Goal: Information Seeking & Learning: Understand process/instructions

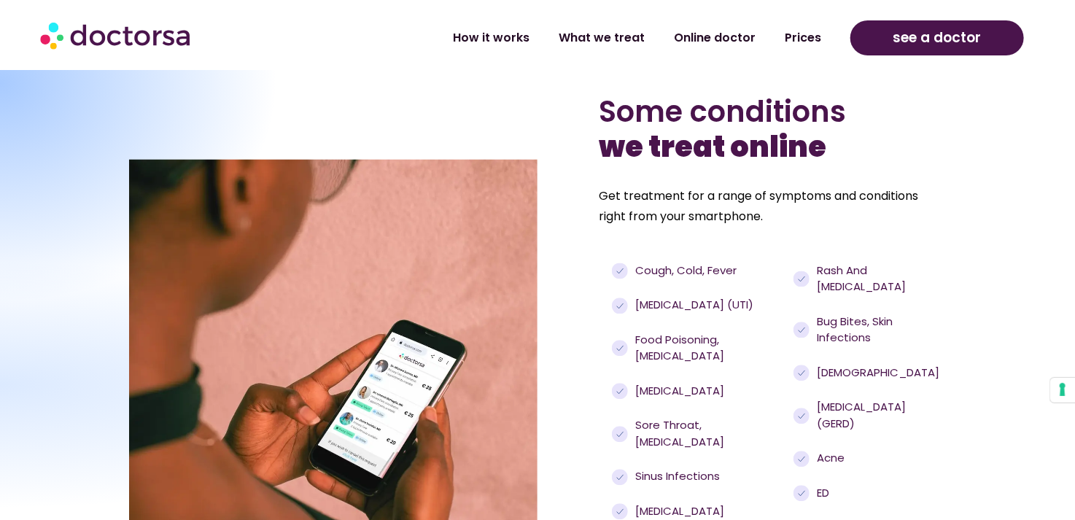
scroll to position [2235, 0]
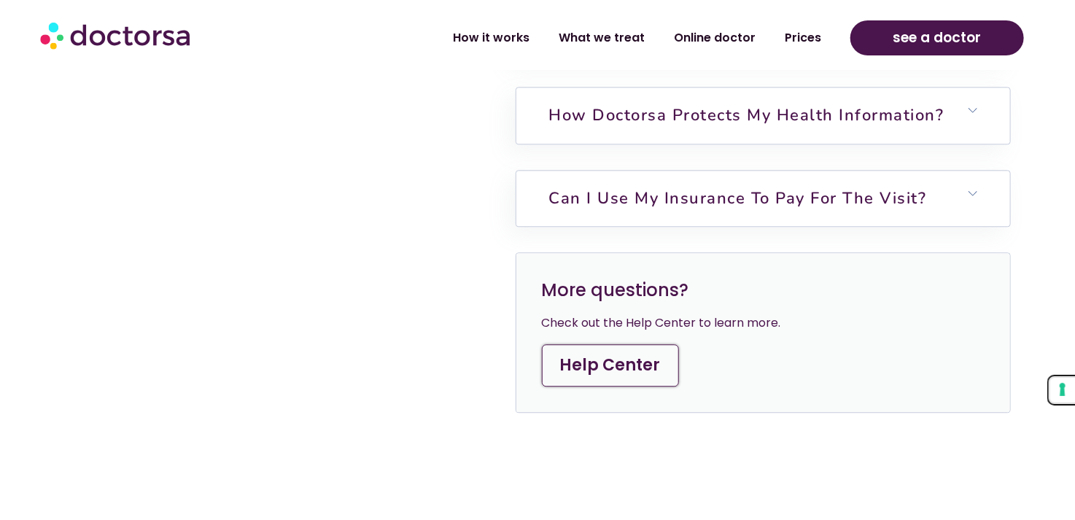
click at [1062, 394] on button "Your consent preferences for tracking technologies" at bounding box center [1062, 390] width 25 height 25
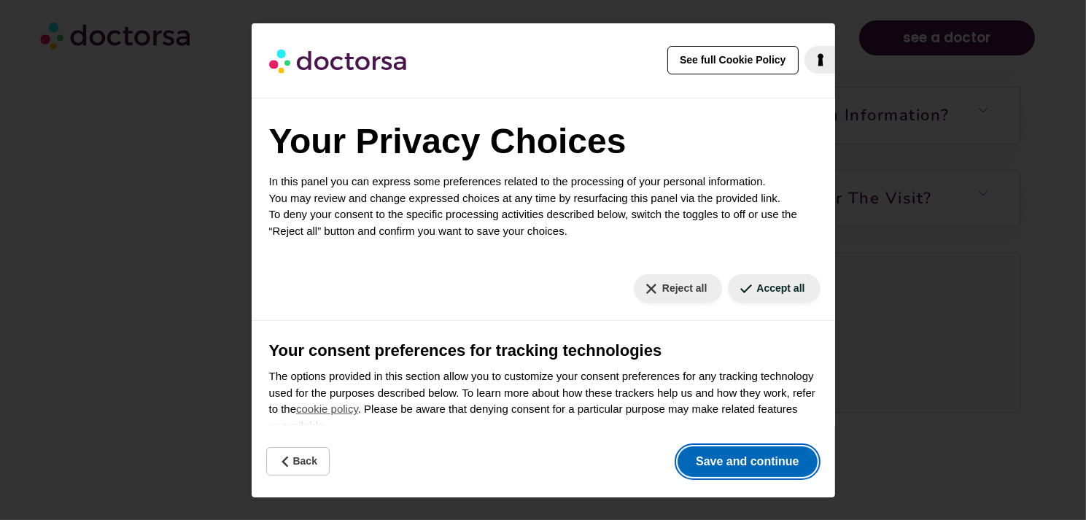
click at [705, 466] on button "Save and continue" at bounding box center [747, 461] width 139 height 31
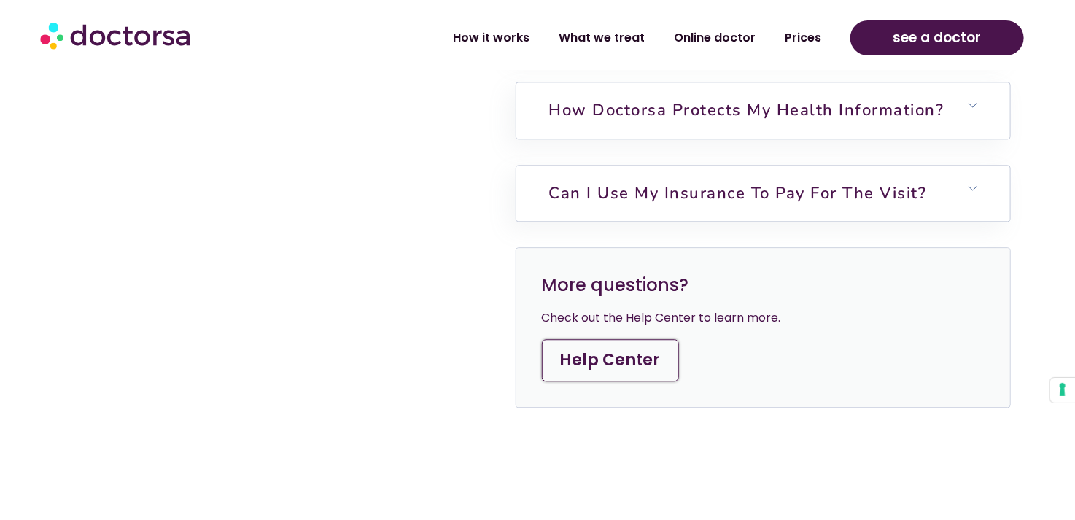
click at [638, 339] on link "Help Center" at bounding box center [610, 360] width 137 height 42
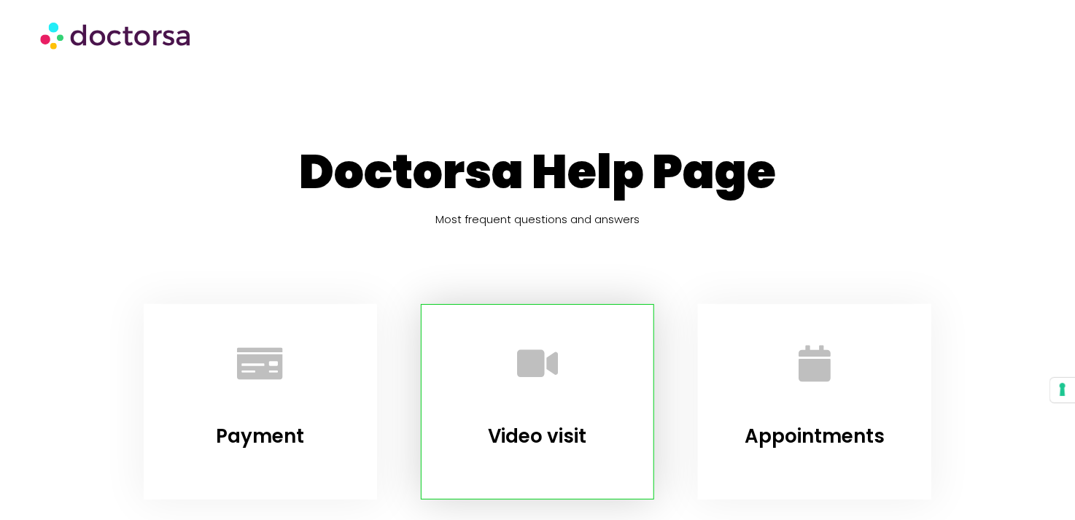
click at [576, 384] on div at bounding box center [537, 366] width 195 height 87
click at [543, 370] on icon "Video visit" at bounding box center [537, 364] width 40 height 40
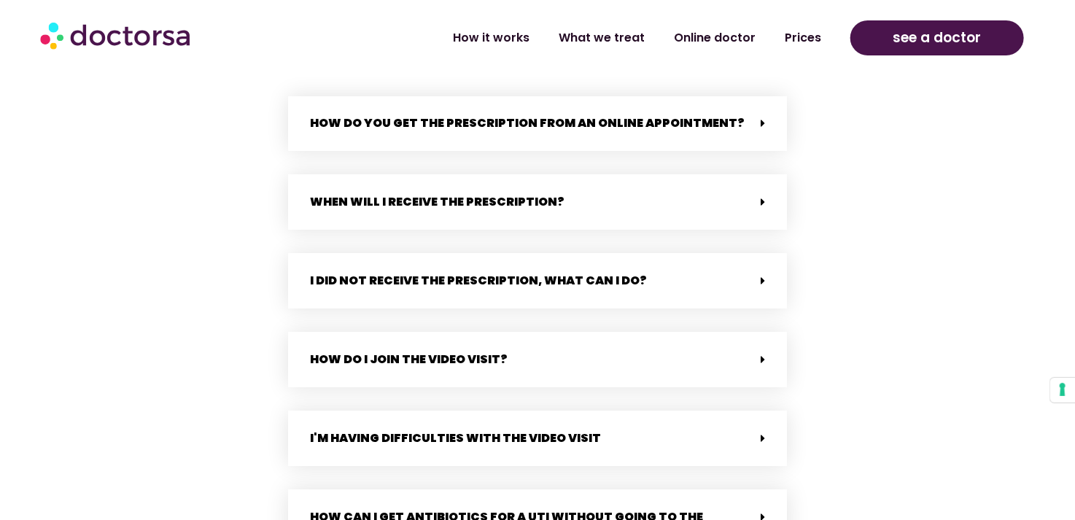
scroll to position [1205, 0]
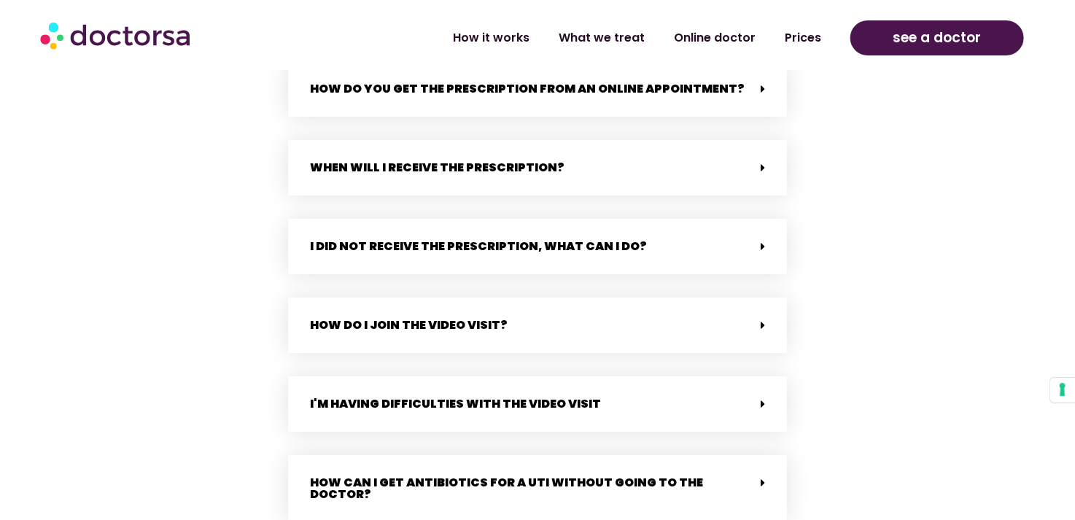
click at [738, 319] on div "How do I join the video visit?" at bounding box center [537, 325] width 499 height 55
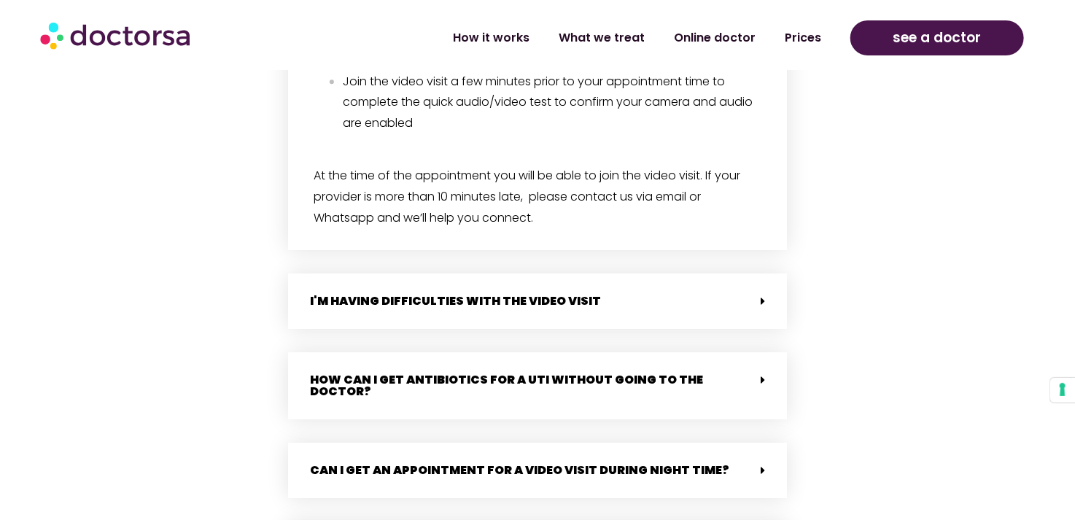
scroll to position [1755, 0]
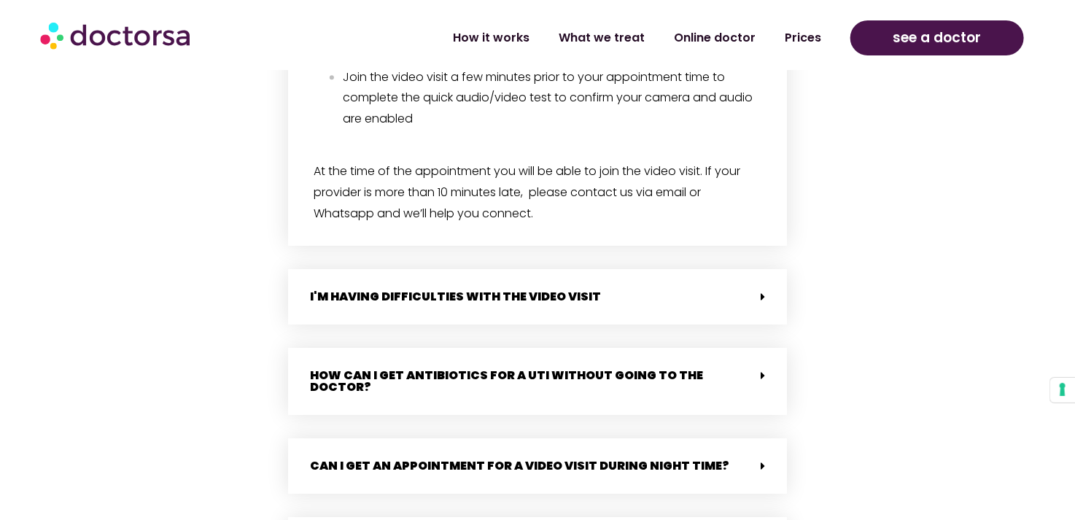
click at [767, 294] on div "I'm having difficulties with the video visit" at bounding box center [537, 296] width 499 height 55
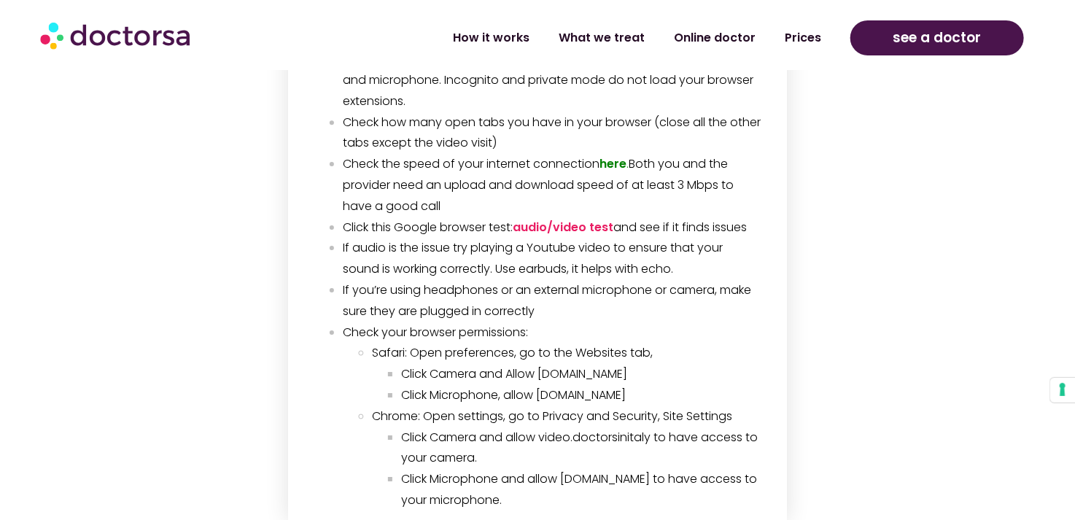
scroll to position [2131, 0]
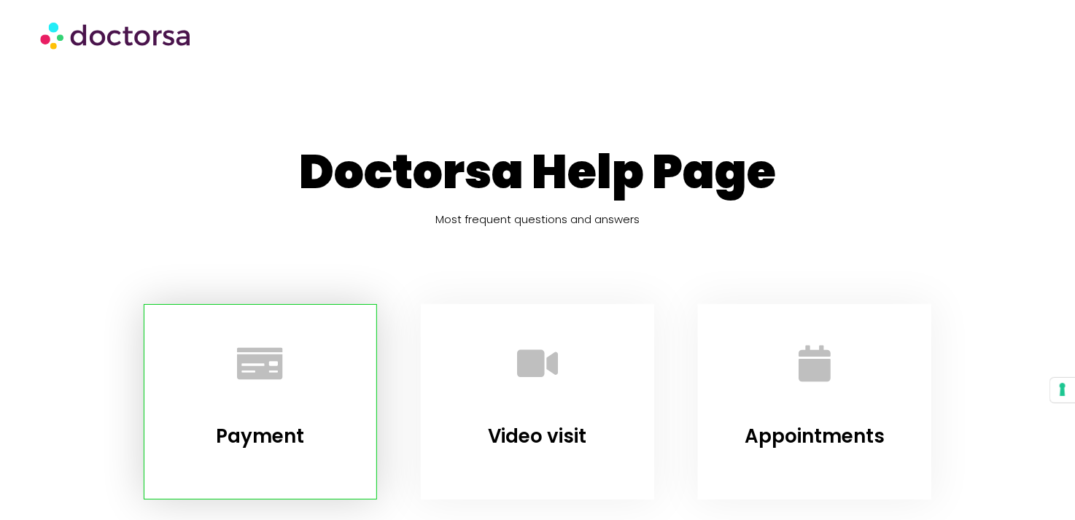
click at [251, 433] on link "Payment" at bounding box center [260, 436] width 88 height 26
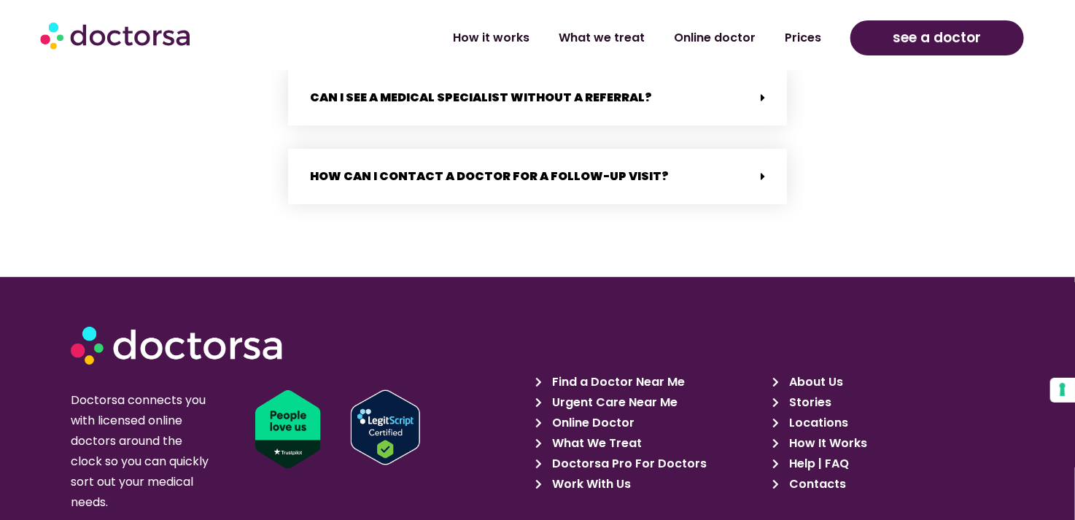
scroll to position [3106, 0]
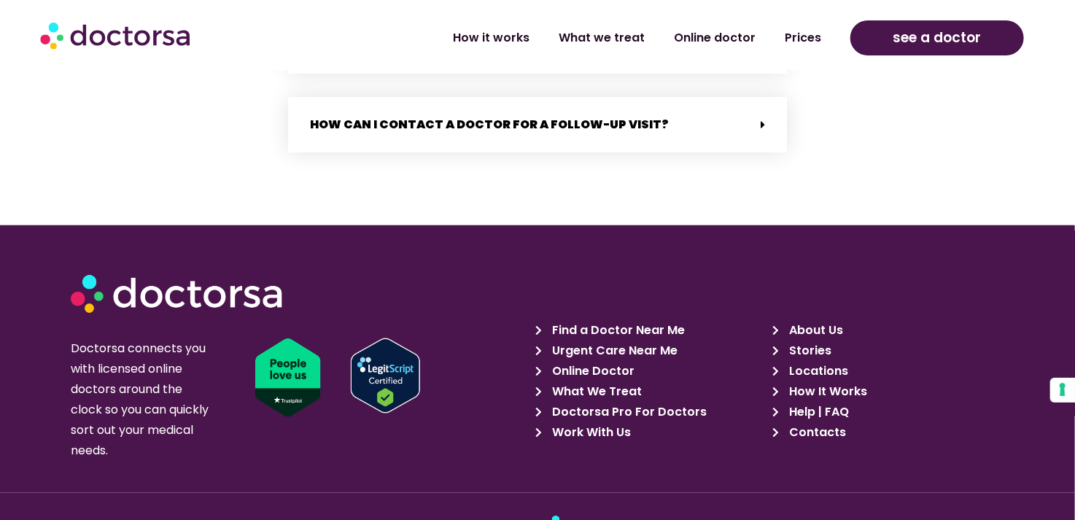
click at [823, 422] on span "Contacts" at bounding box center [816, 432] width 61 height 20
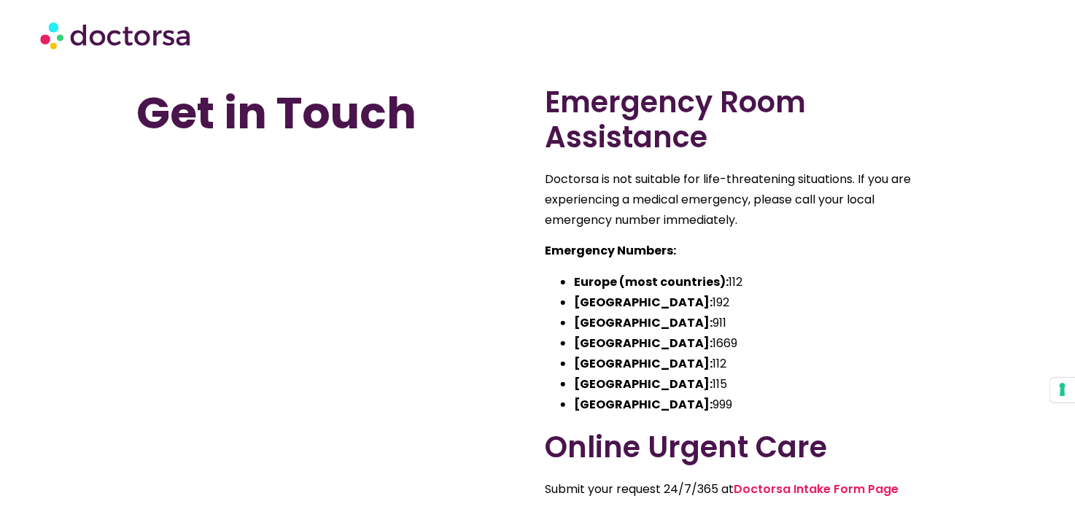
drag, startPoint x: 1051, startPoint y: 27, endPoint x: 565, endPoint y: 11, distance: 486.1
click at [1039, 28] on section at bounding box center [537, 35] width 1075 height 70
